Goal: Transaction & Acquisition: Book appointment/travel/reservation

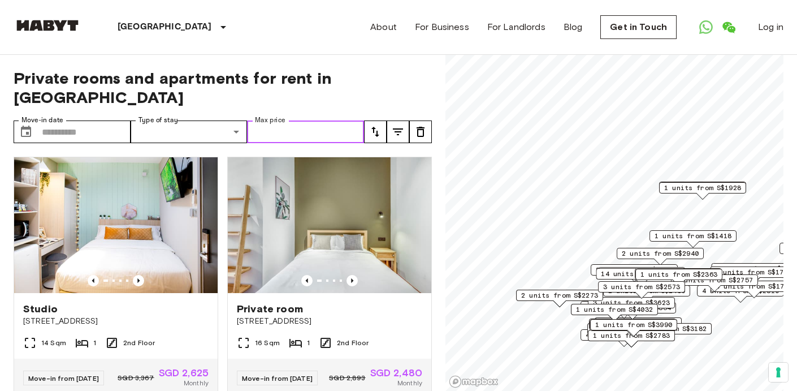
click at [341, 120] on input "Max price" at bounding box center [305, 131] width 117 height 23
click at [355, 120] on input "Max price" at bounding box center [305, 131] width 117 height 23
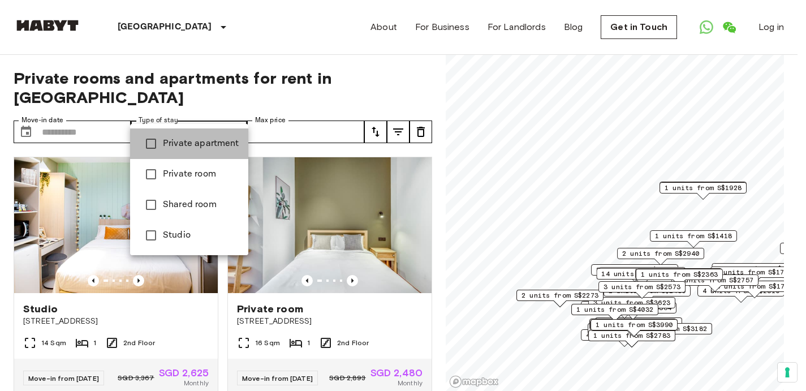
click at [223, 143] on span "Private apartment" at bounding box center [201, 144] width 76 height 14
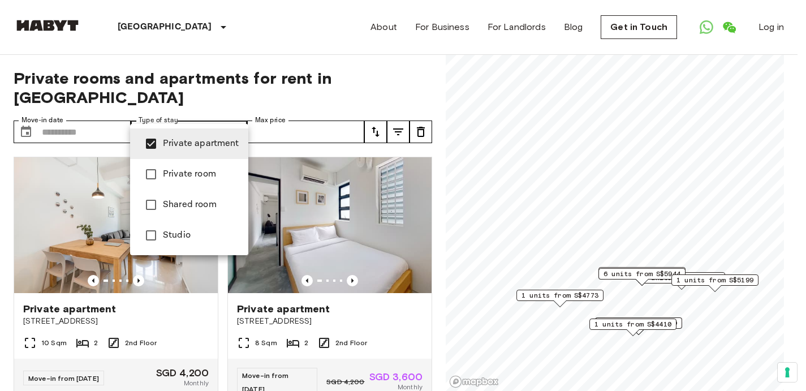
click at [292, 94] on div at bounding box center [403, 195] width 806 height 391
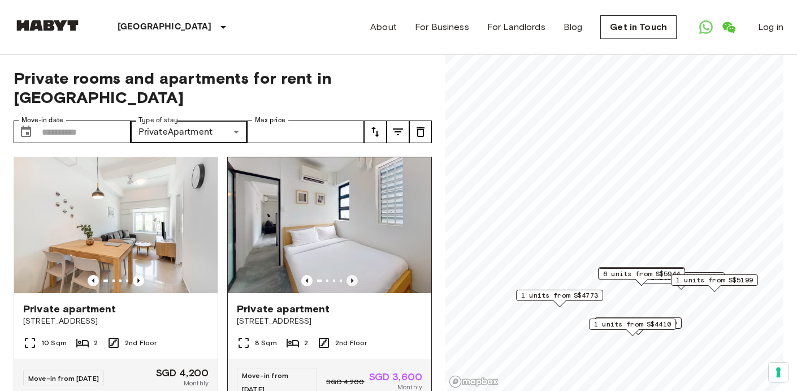
click at [351, 278] on icon "Previous image" at bounding box center [352, 280] width 2 height 5
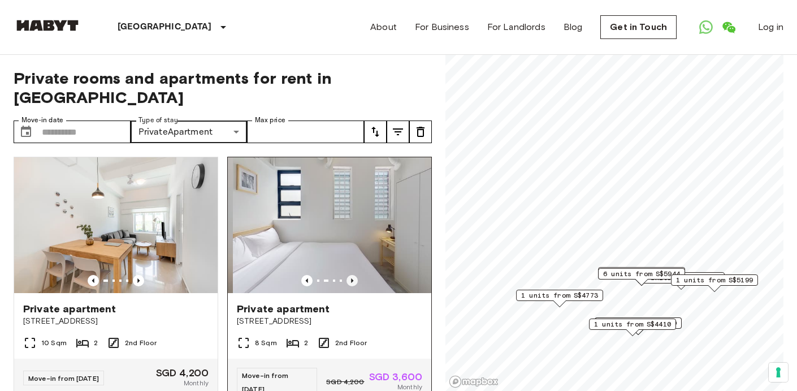
click at [351, 278] on icon "Previous image" at bounding box center [352, 280] width 2 height 5
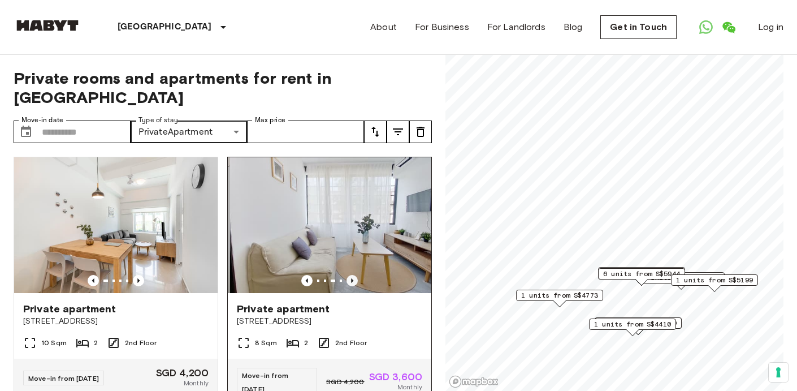
click at [351, 278] on icon "Previous image" at bounding box center [352, 280] width 2 height 5
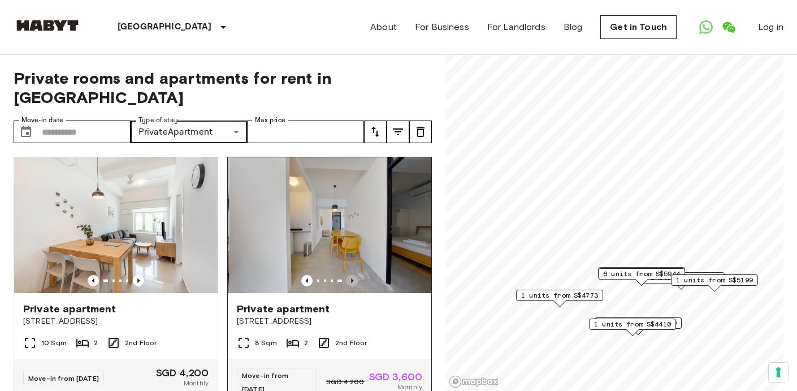
click at [351, 278] on icon "Previous image" at bounding box center [352, 280] width 2 height 5
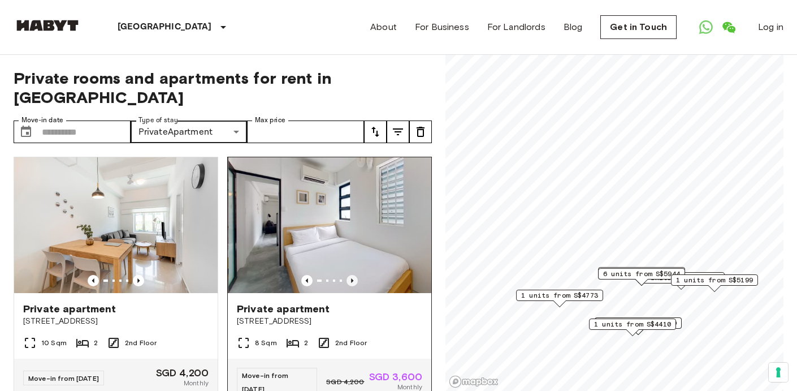
click at [351, 278] on icon "Previous image" at bounding box center [352, 280] width 2 height 5
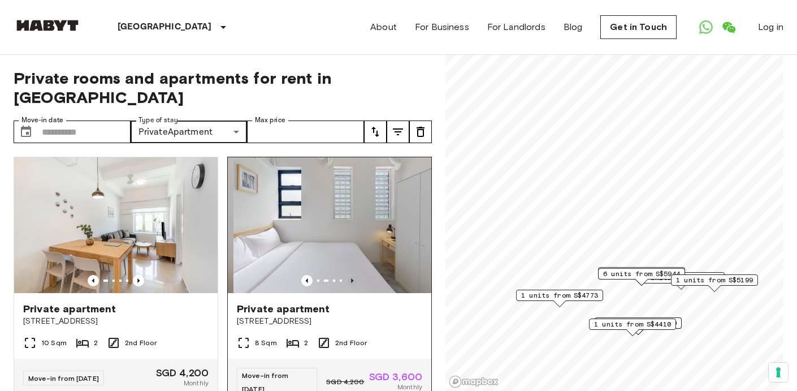
click at [351, 278] on icon "Previous image" at bounding box center [352, 280] width 2 height 5
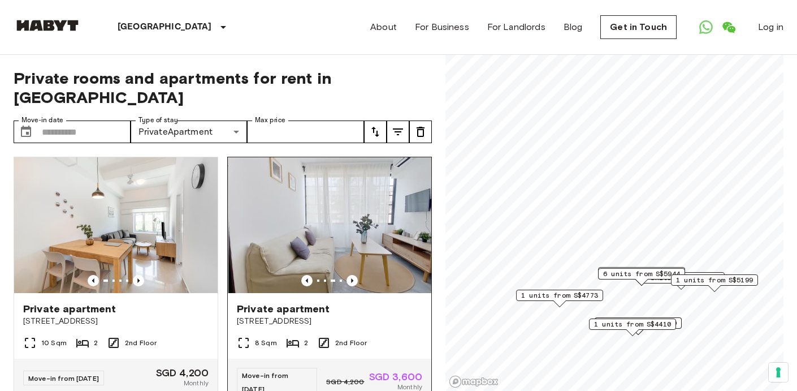
click at [376, 336] on div "8 Sqm 2 2nd Floor" at bounding box center [330, 347] width 204 height 23
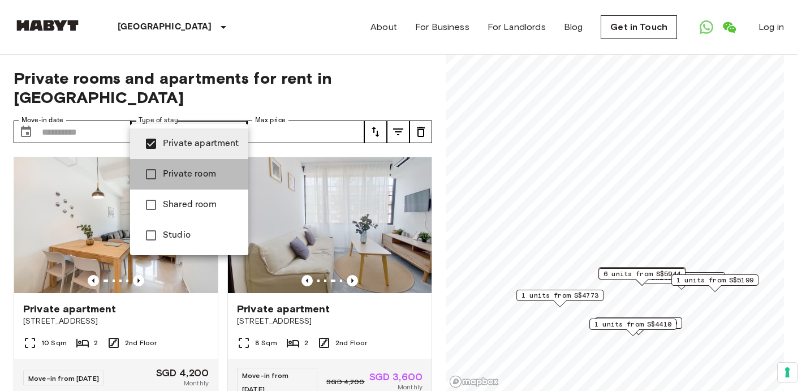
click at [205, 174] on span "Private room" at bounding box center [201, 174] width 76 height 14
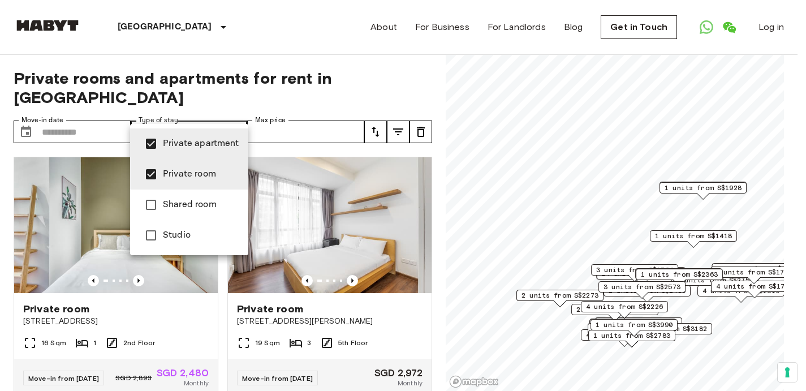
click at [216, 145] on span "Private apartment" at bounding box center [201, 144] width 76 height 14
type input "**********"
click at [292, 58] on div at bounding box center [403, 195] width 806 height 391
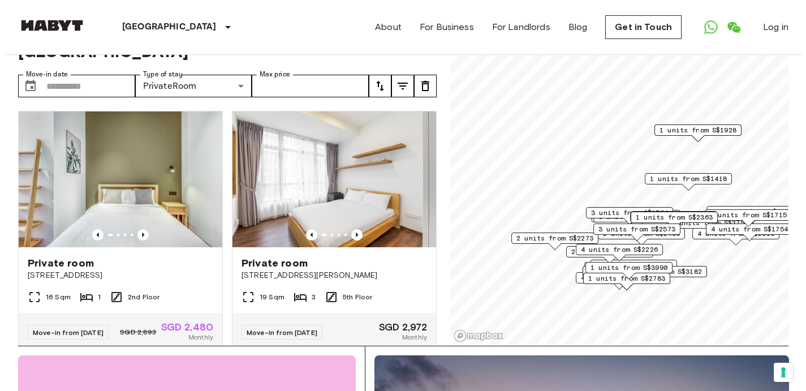
scroll to position [23, 0]
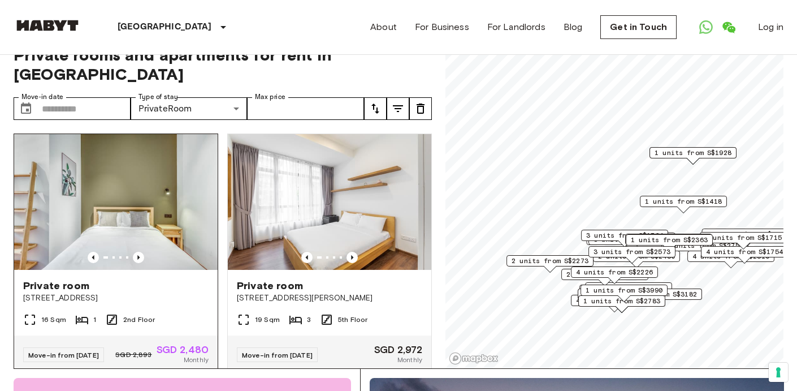
click at [180, 292] on span "81 Emerald Hill" at bounding box center [116, 297] width 186 height 11
click at [396, 102] on icon "tune" at bounding box center [398, 109] width 14 height 14
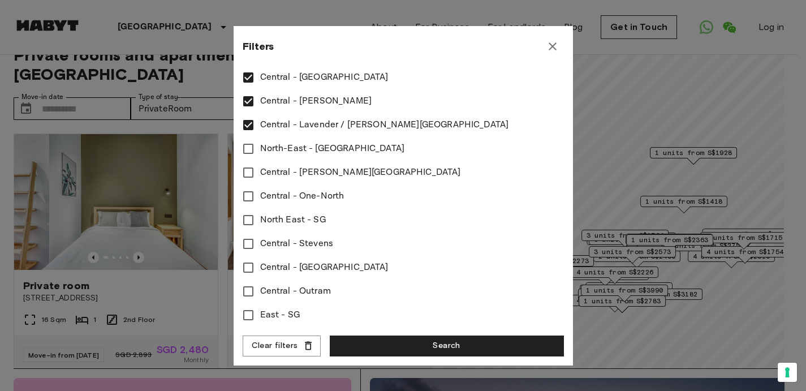
scroll to position [497, 0]
type input "****"
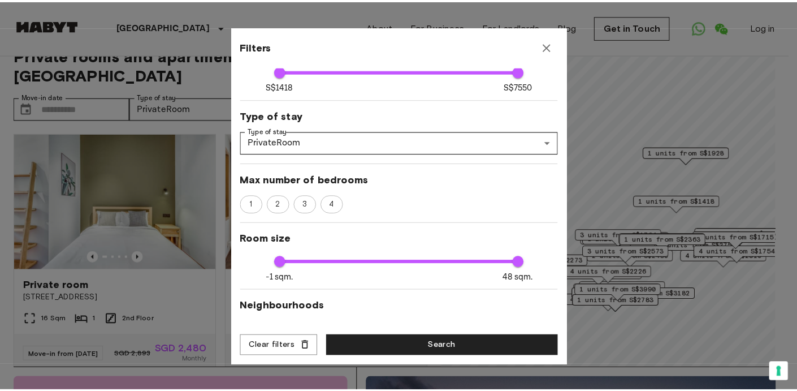
scroll to position [91, 0]
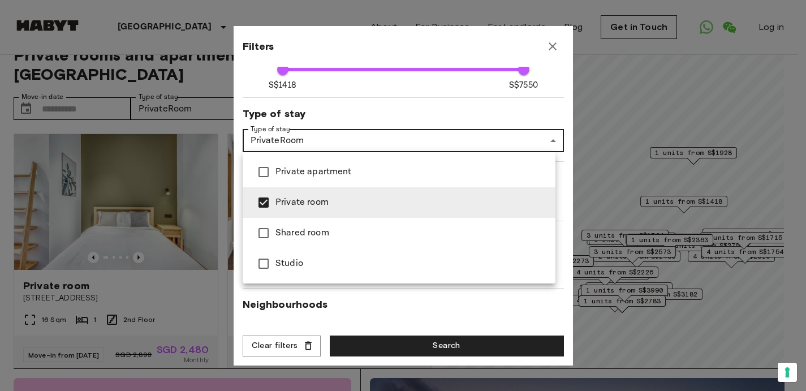
click at [463, 338] on div at bounding box center [403, 195] width 806 height 391
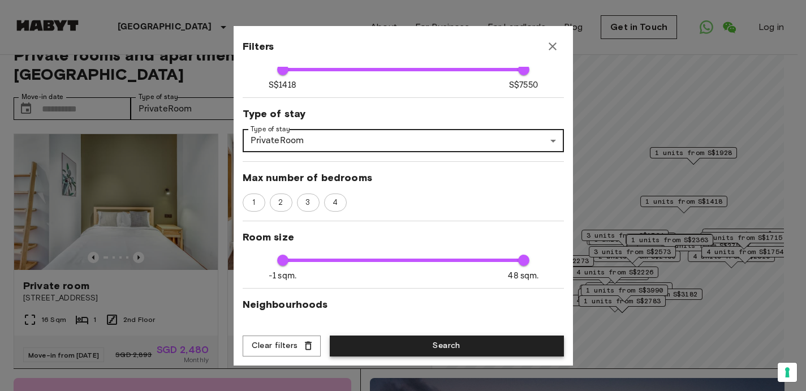
click at [460, 347] on button "Search" at bounding box center [447, 345] width 234 height 21
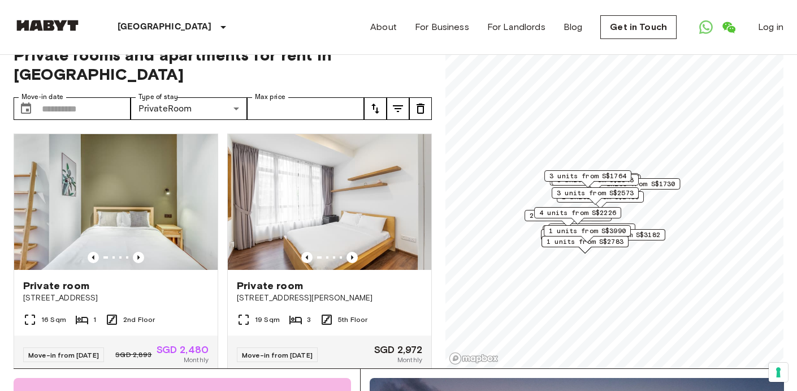
click at [607, 210] on span "4 units from S$2226" at bounding box center [578, 213] width 77 height 10
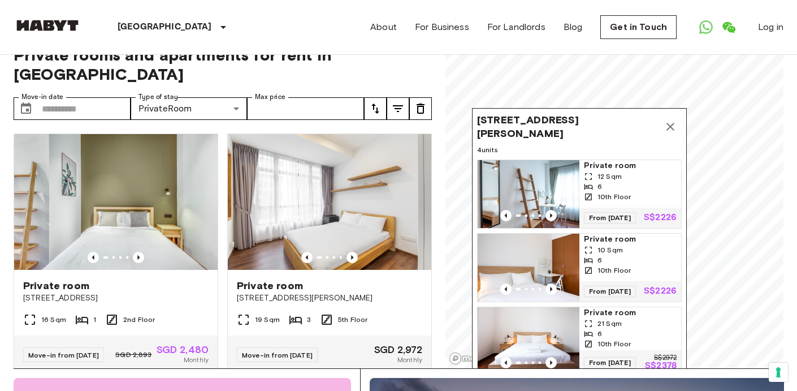
click at [676, 124] on icon "Map marker" at bounding box center [671, 127] width 14 height 14
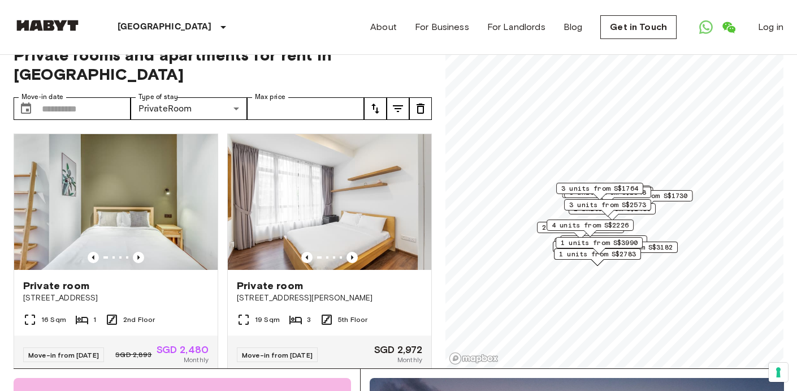
click at [781, 369] on button "Your consent preferences for tracking technologies" at bounding box center [778, 372] width 19 height 19
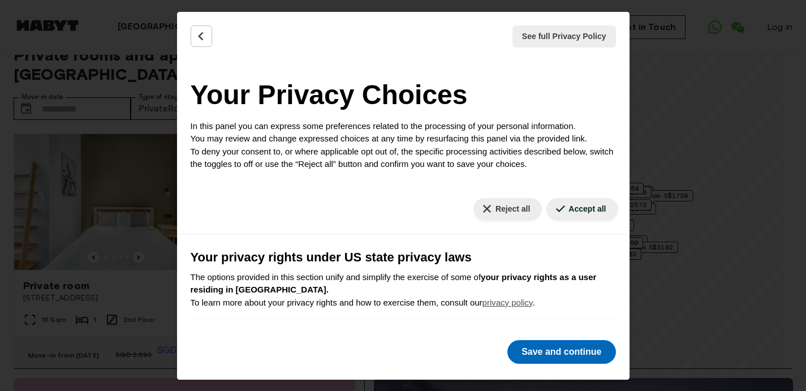
click at [575, 358] on button "Save and continue" at bounding box center [561, 352] width 108 height 24
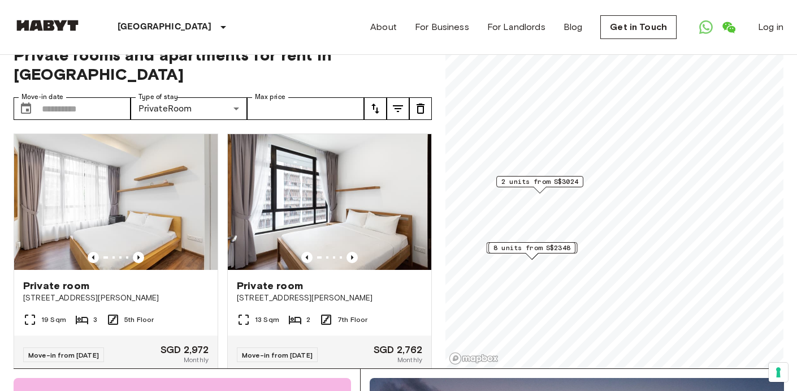
click at [552, 248] on span "8 units from S$2348" at bounding box center [532, 248] width 77 height 10
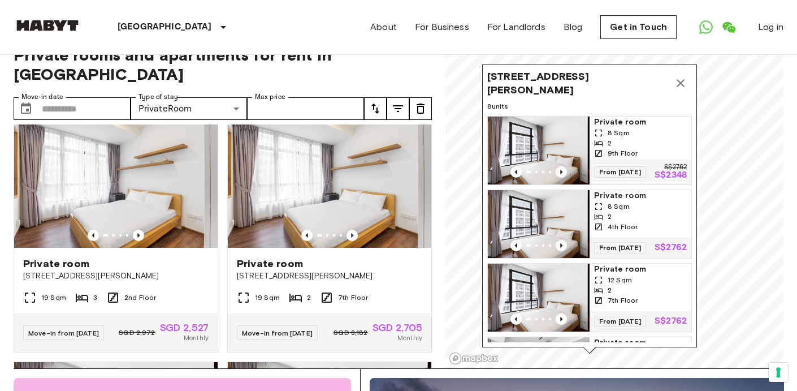
scroll to position [266, 0]
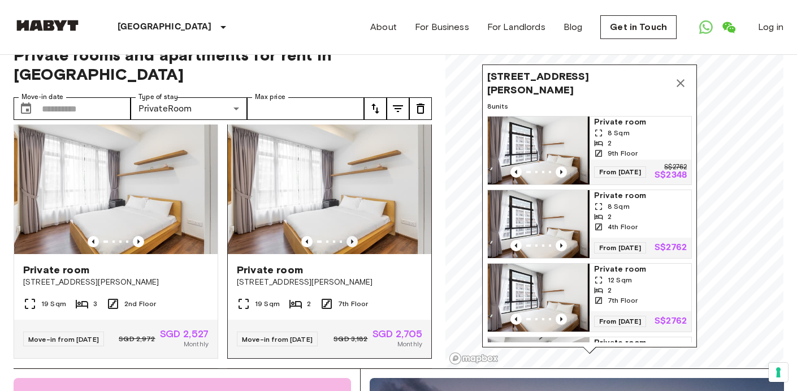
click at [350, 236] on icon "Previous image" at bounding box center [352, 241] width 11 height 11
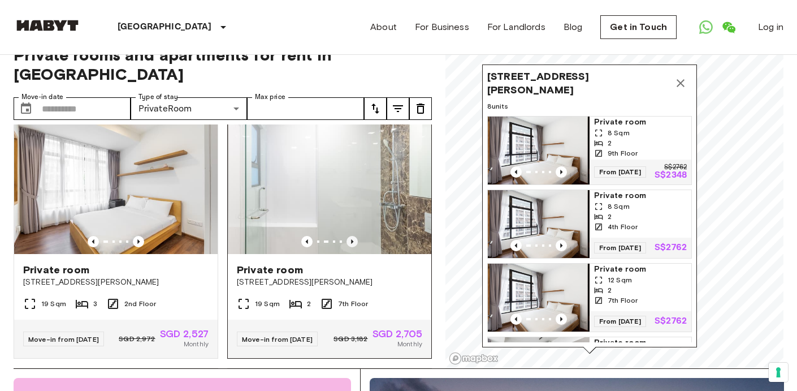
click at [350, 236] on icon "Previous image" at bounding box center [352, 241] width 11 height 11
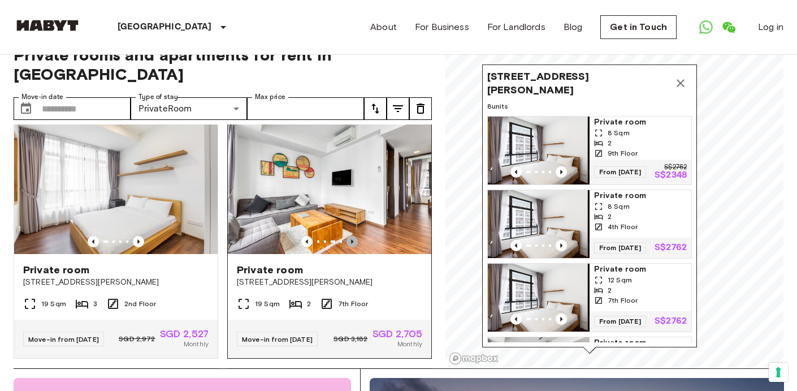
click at [350, 236] on icon "Previous image" at bounding box center [352, 241] width 11 height 11
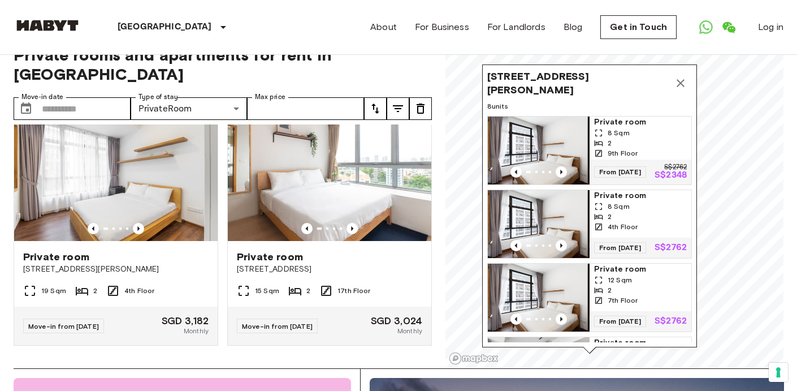
scroll to position [2348, 0]
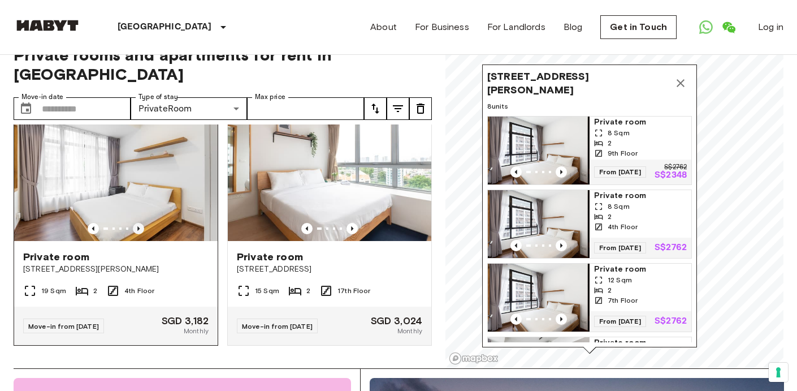
click at [137, 226] on icon "Previous image" at bounding box center [138, 228] width 2 height 5
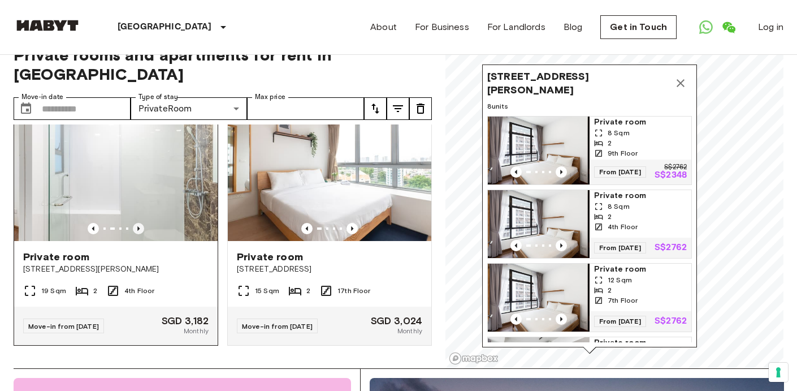
click at [137, 226] on icon "Previous image" at bounding box center [138, 228] width 2 height 5
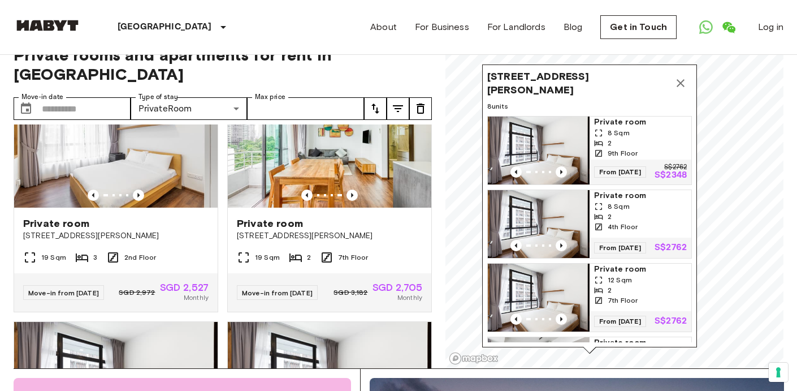
scroll to position [0, 0]
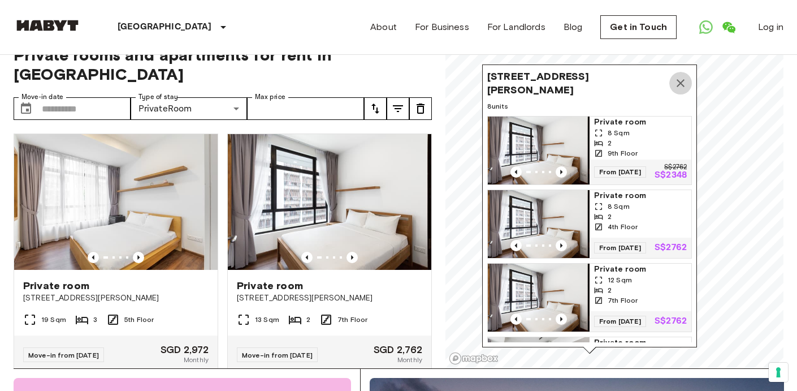
click at [683, 87] on icon "Map marker" at bounding box center [681, 83] width 14 height 14
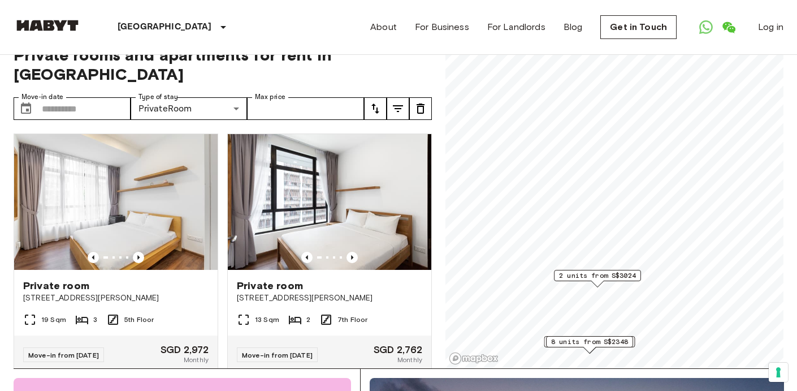
click at [581, 281] on div "2 units from S$3024" at bounding box center [597, 275] width 87 height 11
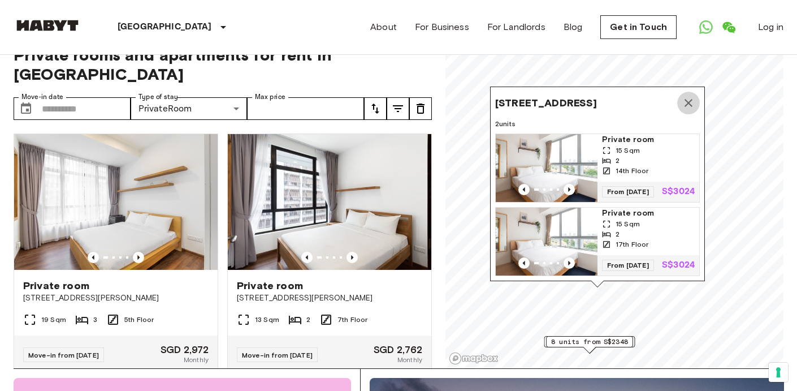
click at [689, 96] on icon "Map marker" at bounding box center [689, 103] width 14 height 14
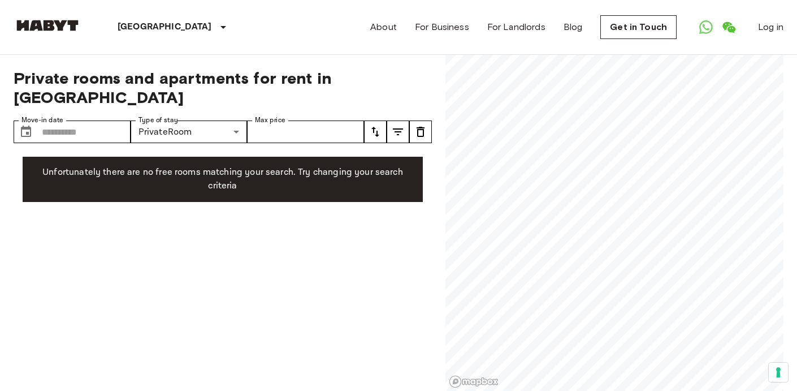
scroll to position [23, 0]
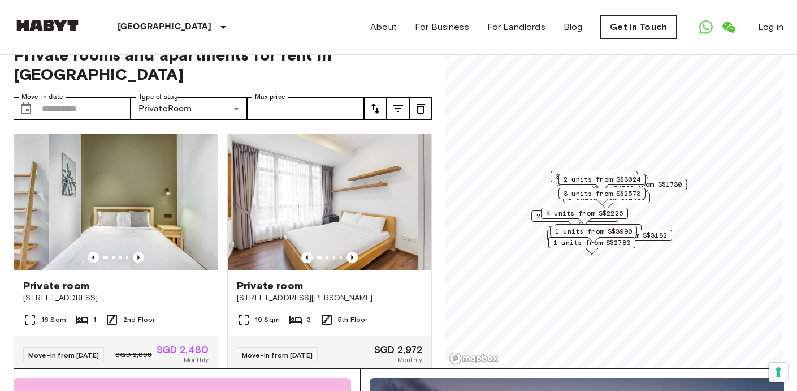
click at [588, 195] on span "3 units from S$2573" at bounding box center [602, 193] width 77 height 10
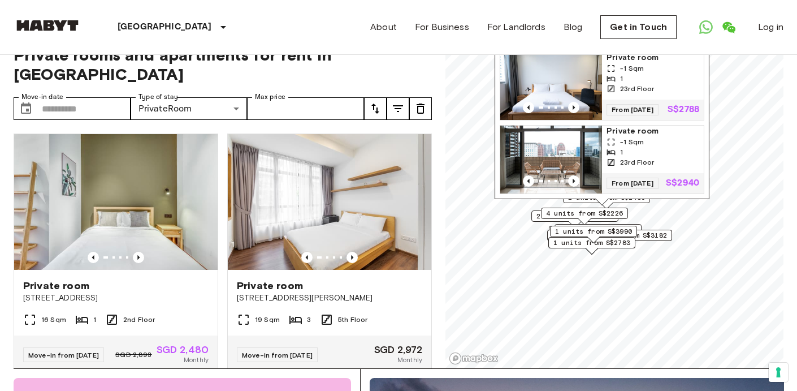
click at [588, 195] on div "12 Mount Elizabeth, 23-01 Elizabeth Tower Singapore 228511 3 units Private room…" at bounding box center [602, 62] width 215 height 273
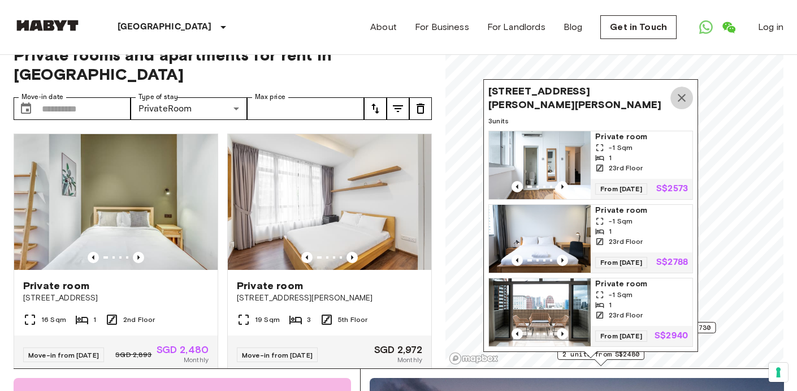
click at [680, 91] on icon "Map marker" at bounding box center [682, 98] width 14 height 14
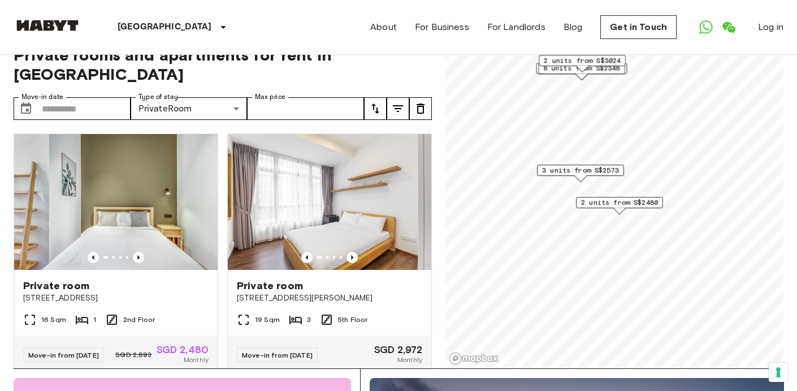
click at [640, 205] on span "2 units from S$2480" at bounding box center [619, 202] width 77 height 10
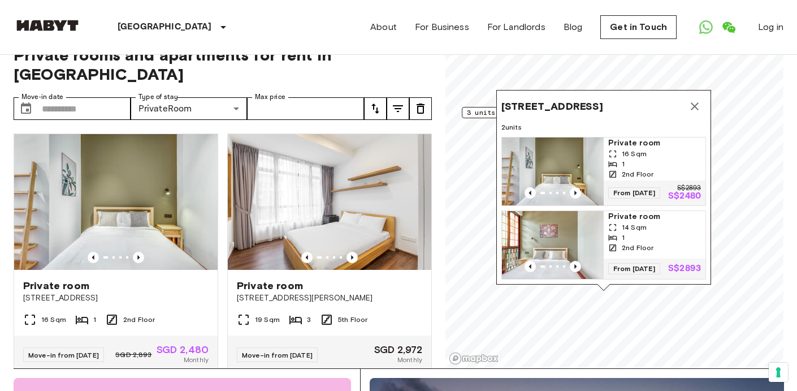
click at [662, 149] on div "16 Sqm" at bounding box center [655, 154] width 93 height 10
click at [665, 232] on div "1" at bounding box center [655, 237] width 93 height 10
click at [701, 100] on icon "Map marker" at bounding box center [695, 107] width 14 height 14
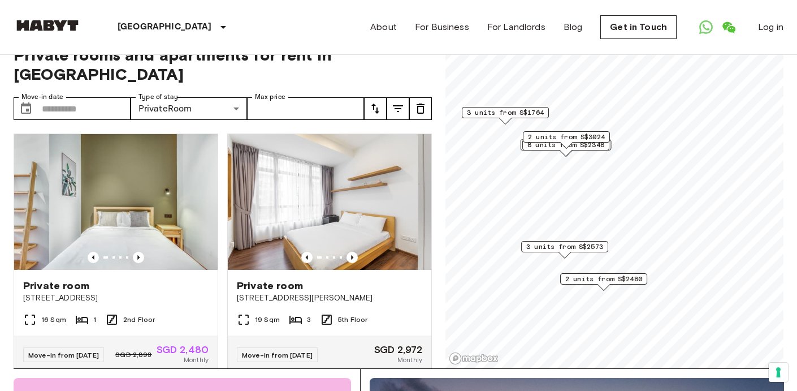
click at [582, 247] on span "3 units from S$2573" at bounding box center [565, 246] width 77 height 10
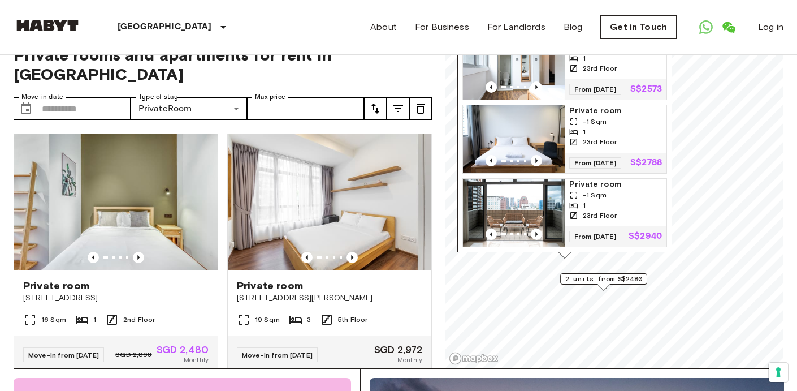
click at [626, 187] on span "Private room" at bounding box center [616, 184] width 93 height 11
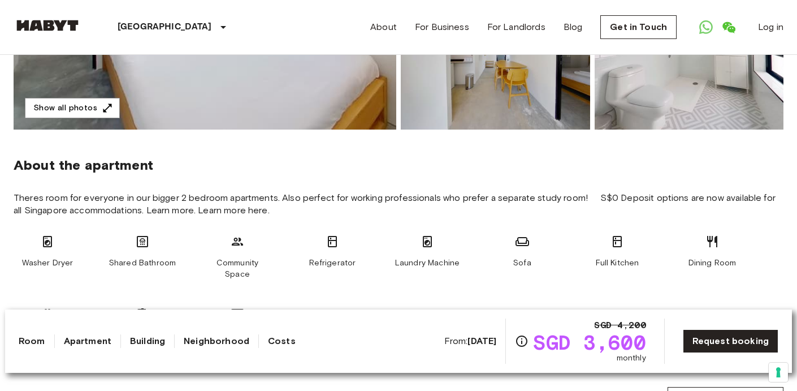
scroll to position [378, 0]
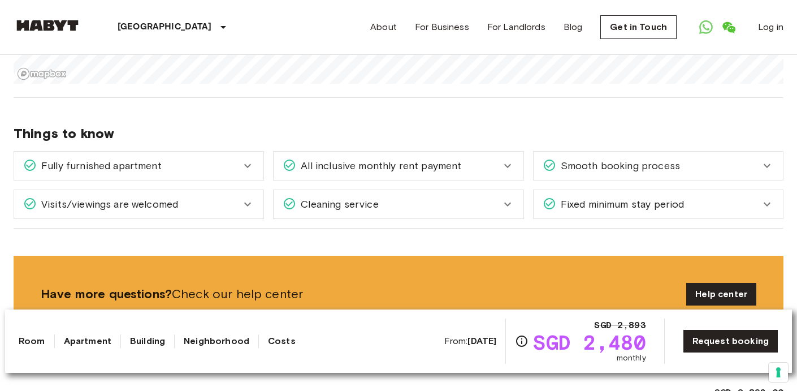
scroll to position [874, 0]
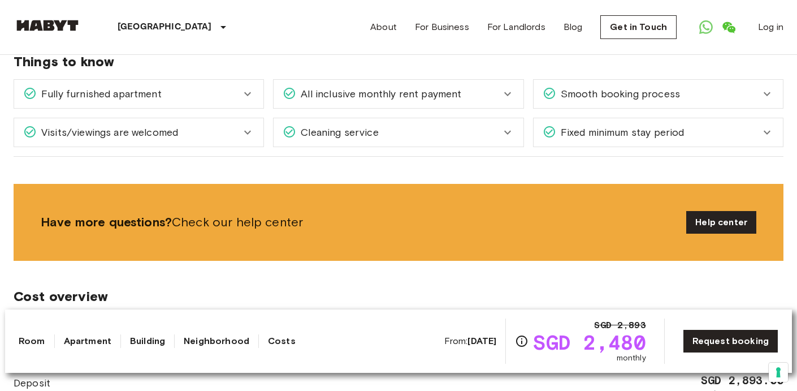
click at [769, 128] on icon at bounding box center [768, 133] width 14 height 14
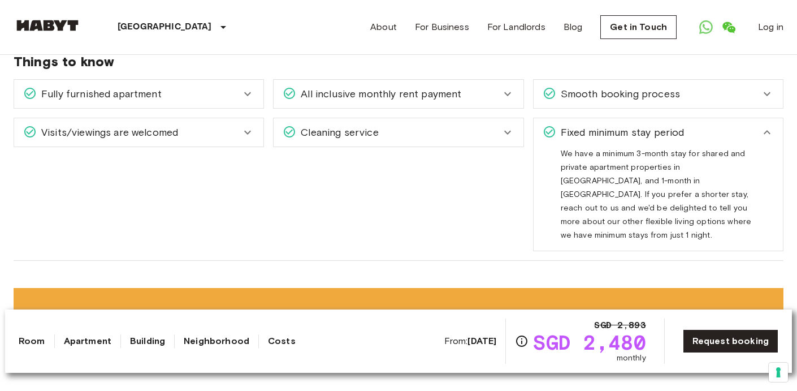
click at [770, 128] on icon at bounding box center [768, 133] width 14 height 14
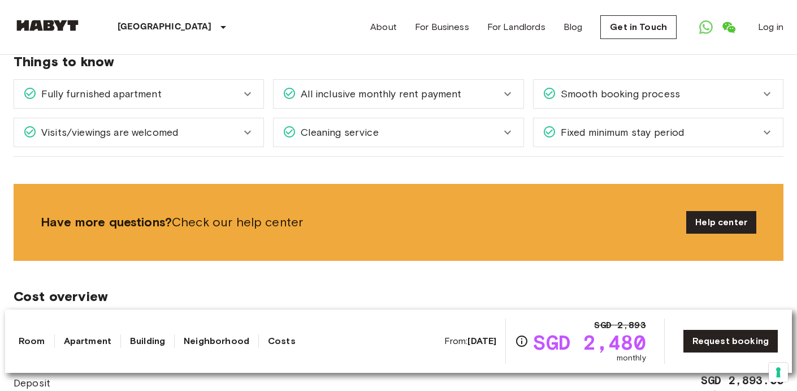
click at [510, 131] on icon at bounding box center [508, 133] width 14 height 14
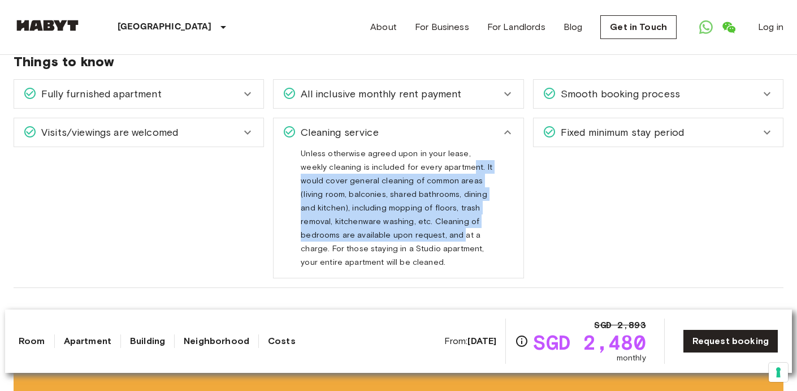
drag, startPoint x: 442, startPoint y: 170, endPoint x: 403, endPoint y: 238, distance: 79.1
click at [403, 238] on span "Unless otherwise agreed upon in your lease, weekly cleaning is included for eve…" at bounding box center [397, 212] width 192 height 127
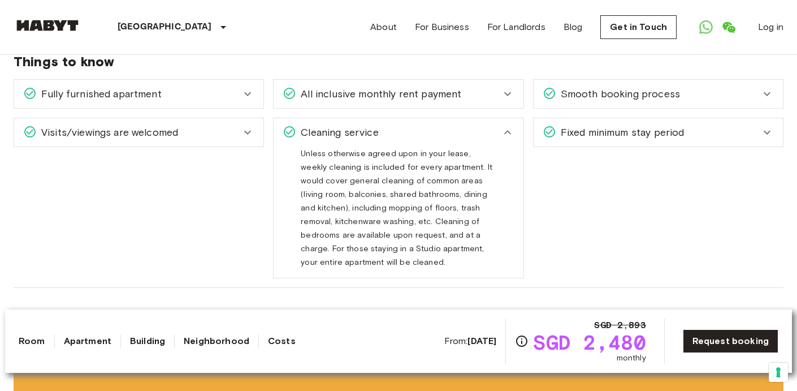
click at [508, 136] on icon at bounding box center [508, 133] width 14 height 14
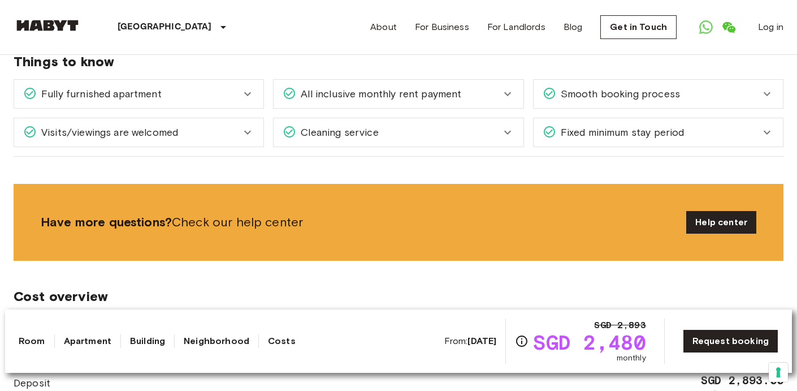
click at [243, 132] on icon at bounding box center [248, 133] width 14 height 14
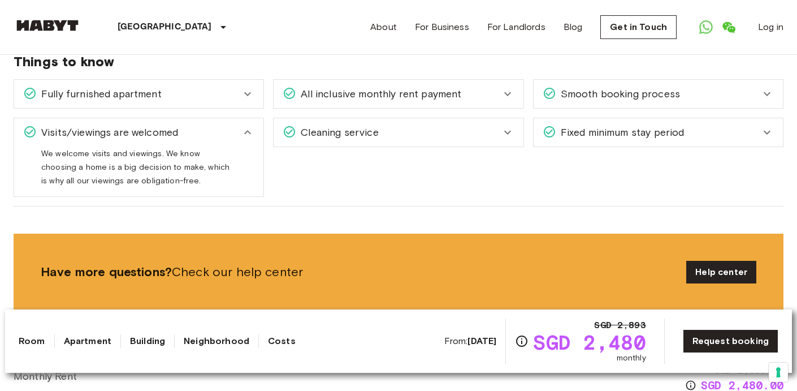
click at [243, 132] on icon at bounding box center [248, 133] width 14 height 14
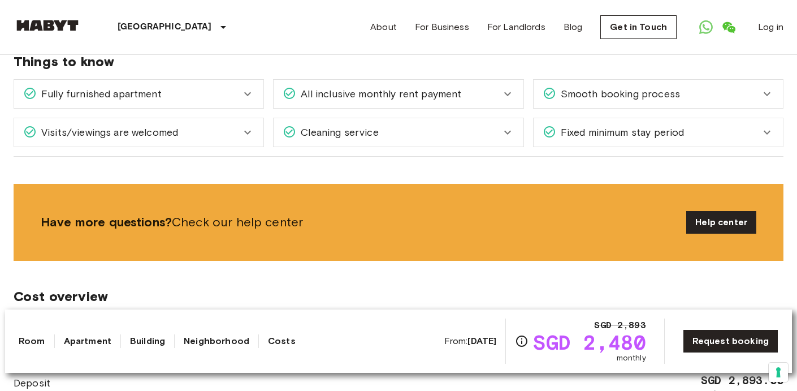
click at [252, 81] on div "Fully furnished apartment" at bounding box center [138, 94] width 249 height 28
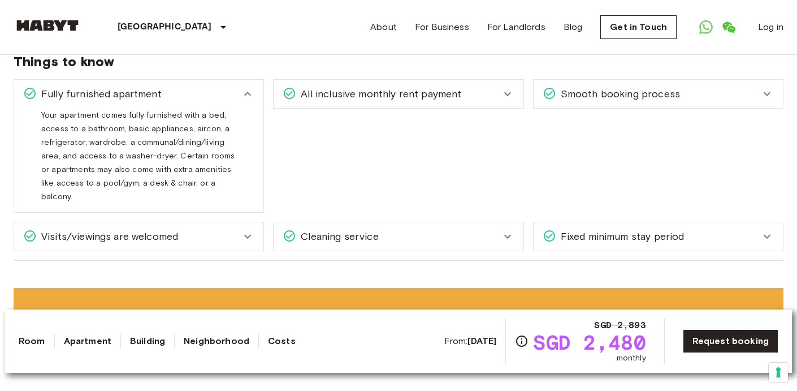
click at [248, 92] on icon at bounding box center [248, 94] width 14 height 14
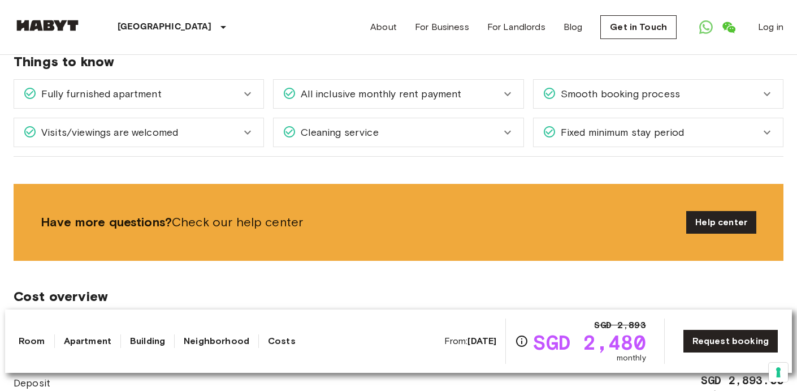
click at [495, 102] on div "All inclusive monthly rent payment" at bounding box center [398, 94] width 249 height 28
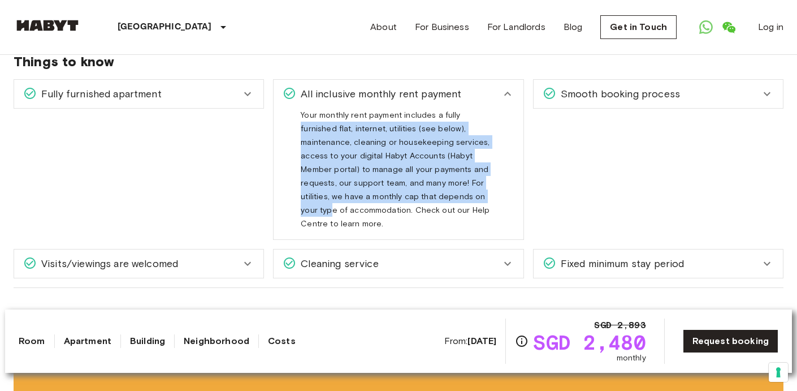
drag, startPoint x: 456, startPoint y: 120, endPoint x: 410, endPoint y: 198, distance: 90.5
click at [410, 198] on span "Your monthly rent payment includes a fully furnished flat, internet, utilities …" at bounding box center [395, 173] width 189 height 127
drag, startPoint x: 410, startPoint y: 198, endPoint x: 451, endPoint y: 117, distance: 90.8
click at [451, 117] on span "Your monthly rent payment includes a fully furnished flat, internet, utilities …" at bounding box center [395, 173] width 189 height 127
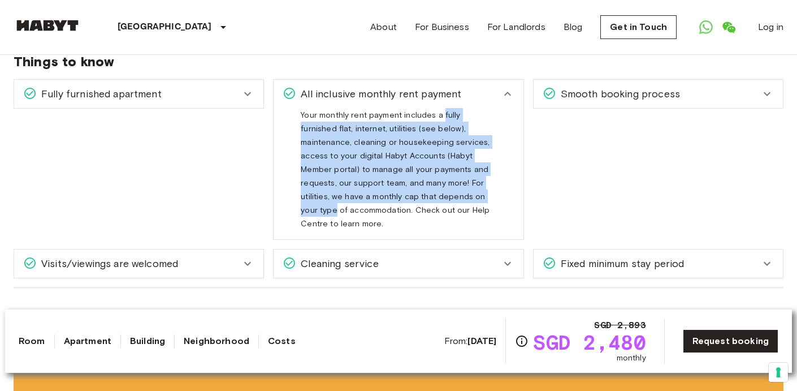
click at [451, 117] on span "Your monthly rent payment includes a fully furnished flat, internet, utilities …" at bounding box center [395, 173] width 189 height 127
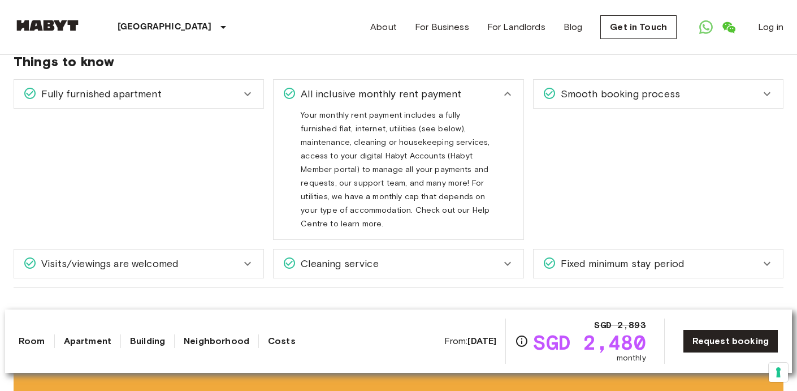
click at [509, 98] on icon at bounding box center [508, 94] width 14 height 14
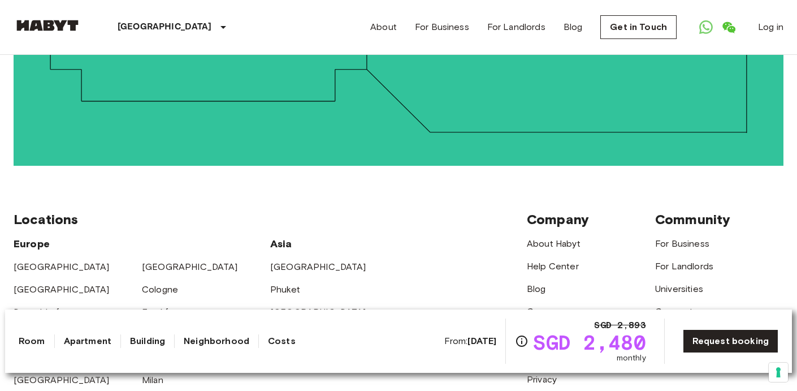
scroll to position [0, 0]
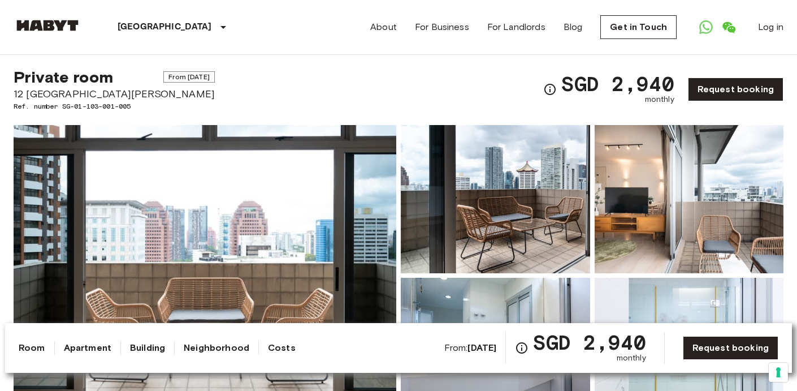
scroll to position [10, 0]
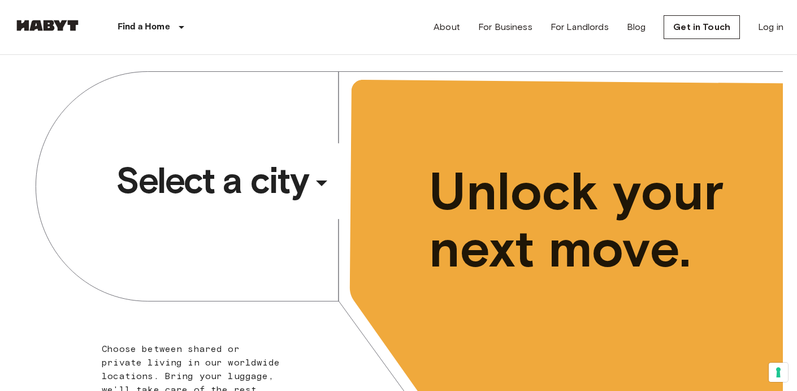
click at [315, 192] on div "​" at bounding box center [337, 191] width 117 height 23
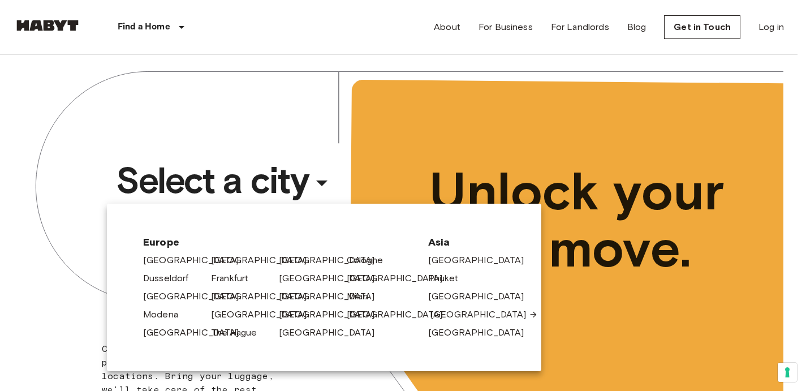
click at [453, 312] on link "[GEOGRAPHIC_DATA]" at bounding box center [483, 315] width 107 height 14
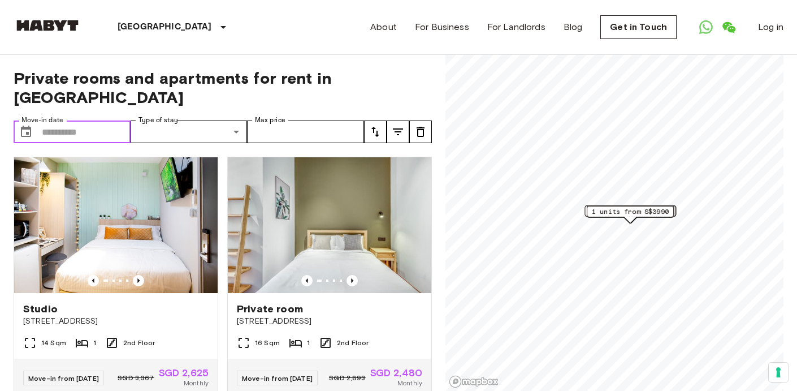
click at [103, 120] on input "Move-in date" at bounding box center [86, 131] width 89 height 23
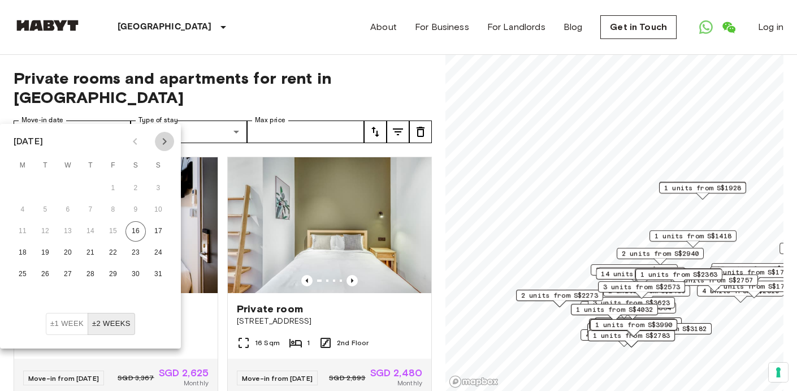
click at [166, 141] on icon "Next month" at bounding box center [165, 141] width 4 height 7
click at [135, 142] on icon "Previous month" at bounding box center [135, 141] width 4 height 7
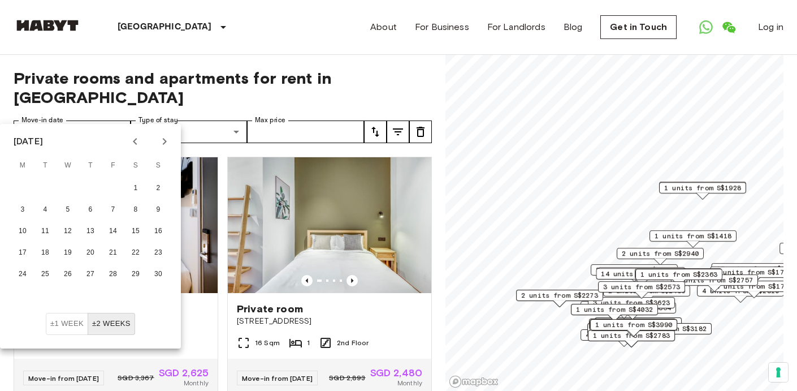
click at [135, 142] on icon "Previous month" at bounding box center [135, 141] width 4 height 7
click at [168, 143] on icon "Next month" at bounding box center [165, 142] width 14 height 14
click at [21, 238] on button "10" at bounding box center [22, 231] width 20 height 20
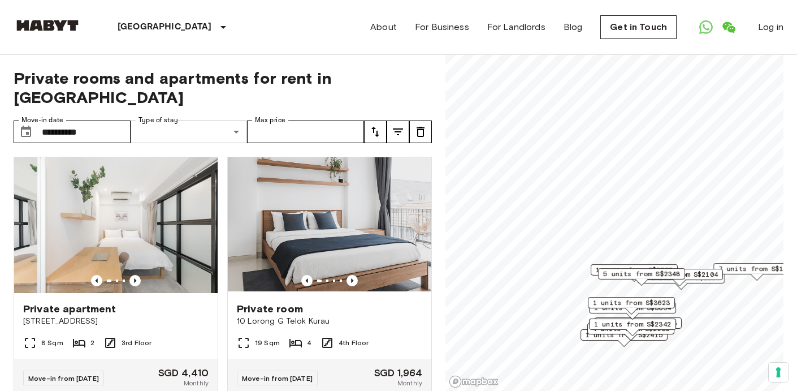
type input "**********"
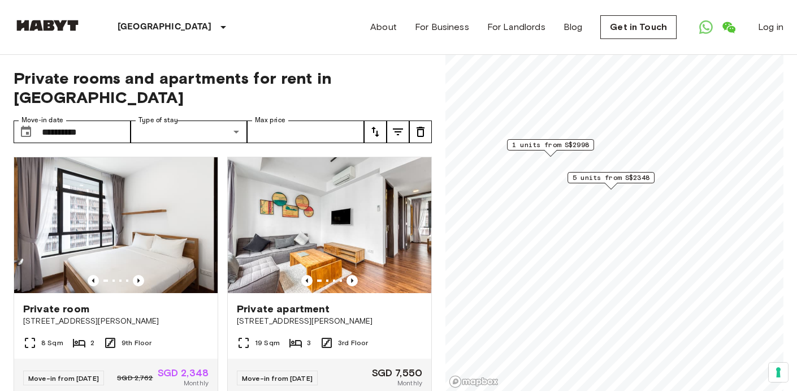
click at [645, 177] on span "5 units from S$2348" at bounding box center [611, 177] width 77 height 10
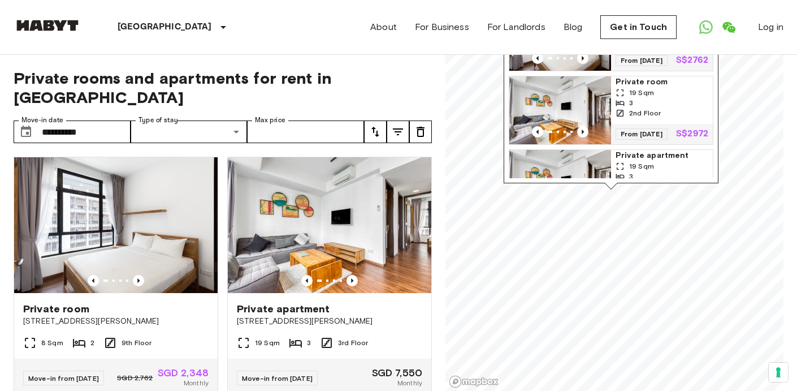
scroll to position [88, 0]
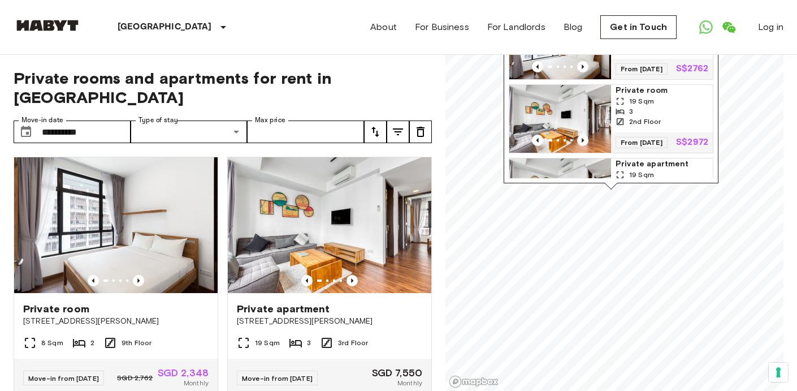
click at [678, 117] on div "3" at bounding box center [662, 111] width 93 height 10
